Goal: Transaction & Acquisition: Purchase product/service

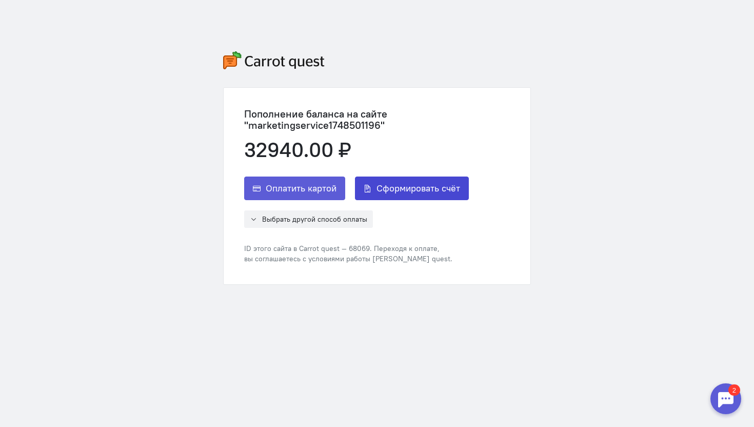
click at [431, 184] on span "Сформировать счёт" at bounding box center [418, 188] width 84 height 12
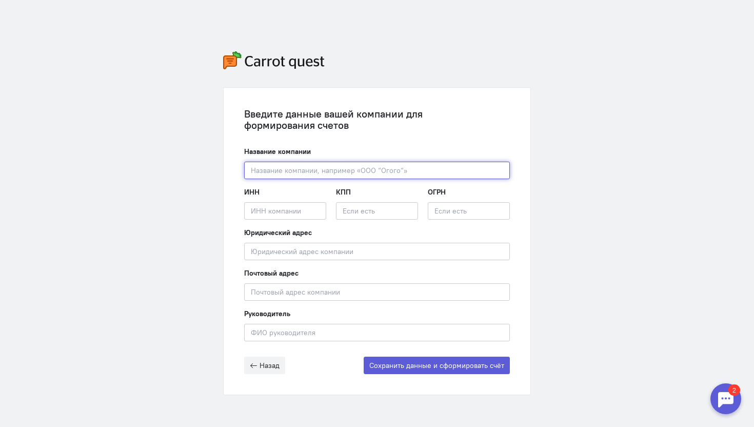
click at [425, 170] on input "text" at bounding box center [377, 170] width 266 height 17
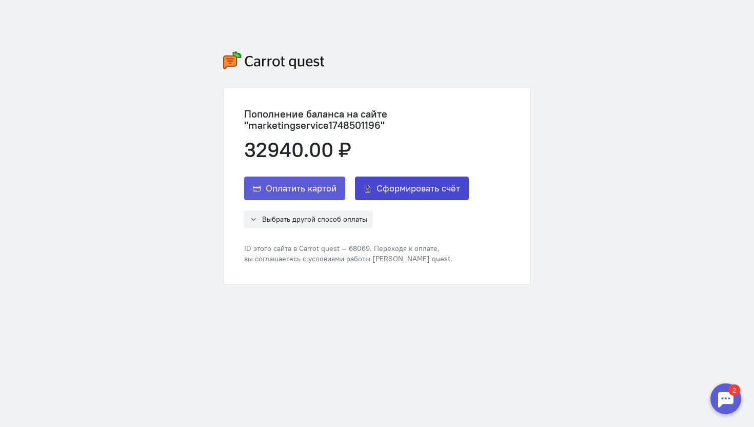
click at [409, 186] on span "Сформировать счёт" at bounding box center [418, 188] width 84 height 12
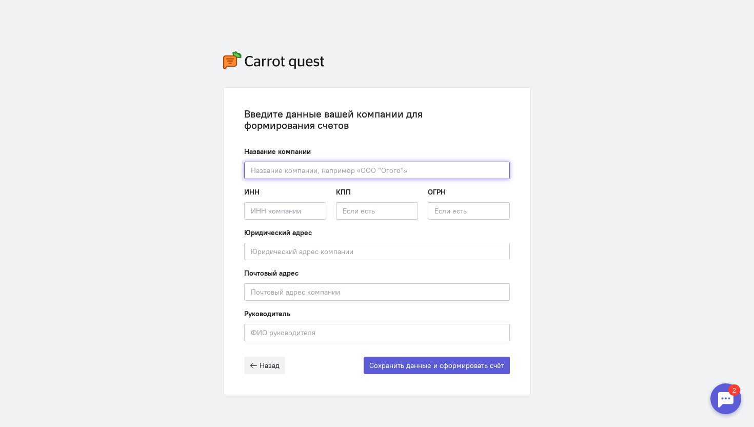
click at [400, 166] on input "text" at bounding box center [377, 170] width 266 height 17
